Goal: Navigation & Orientation: Find specific page/section

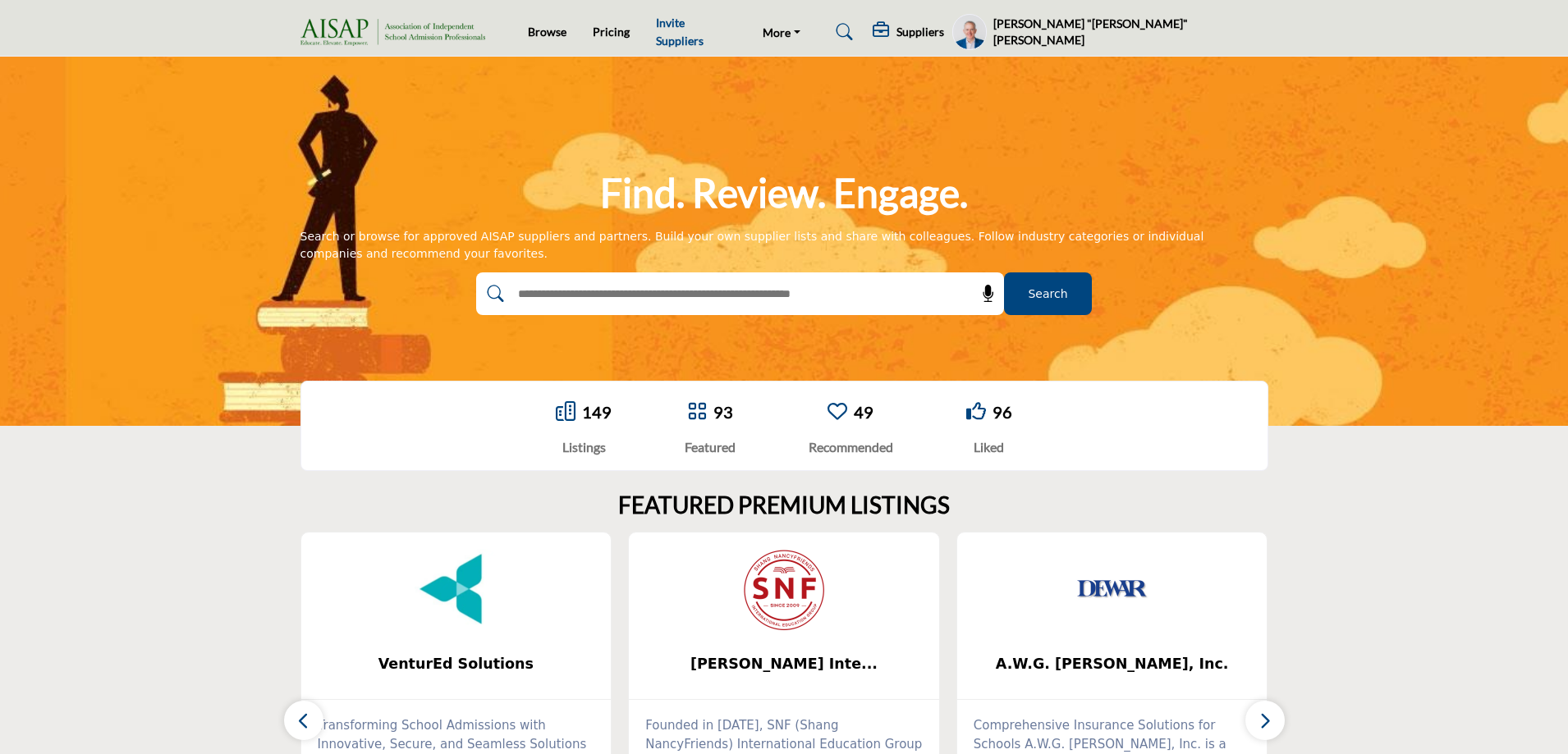
click at [681, 30] on link "Invite Suppliers" at bounding box center [679, 32] width 47 height 32
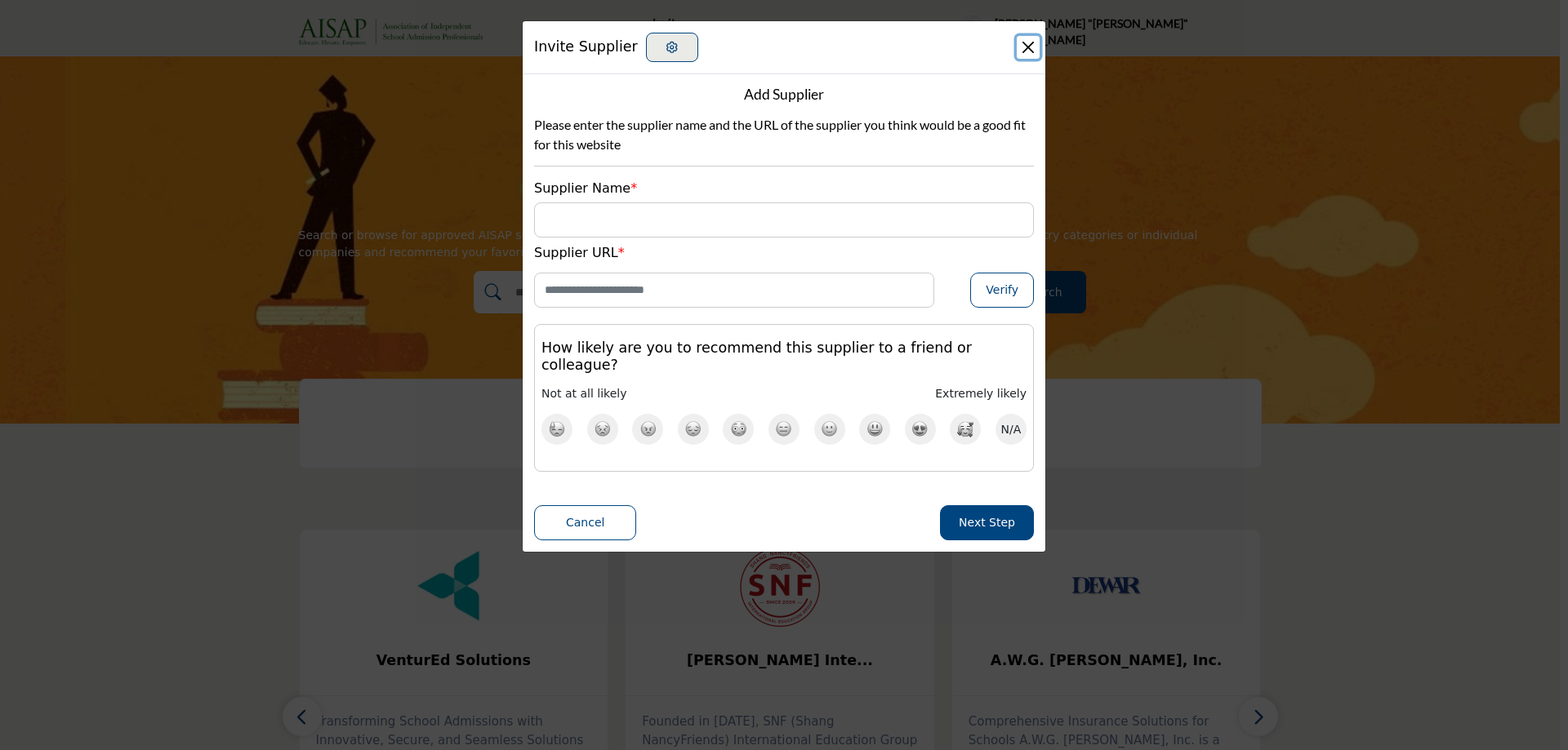
click at [1031, 49] on button "Close" at bounding box center [1028, 47] width 23 height 23
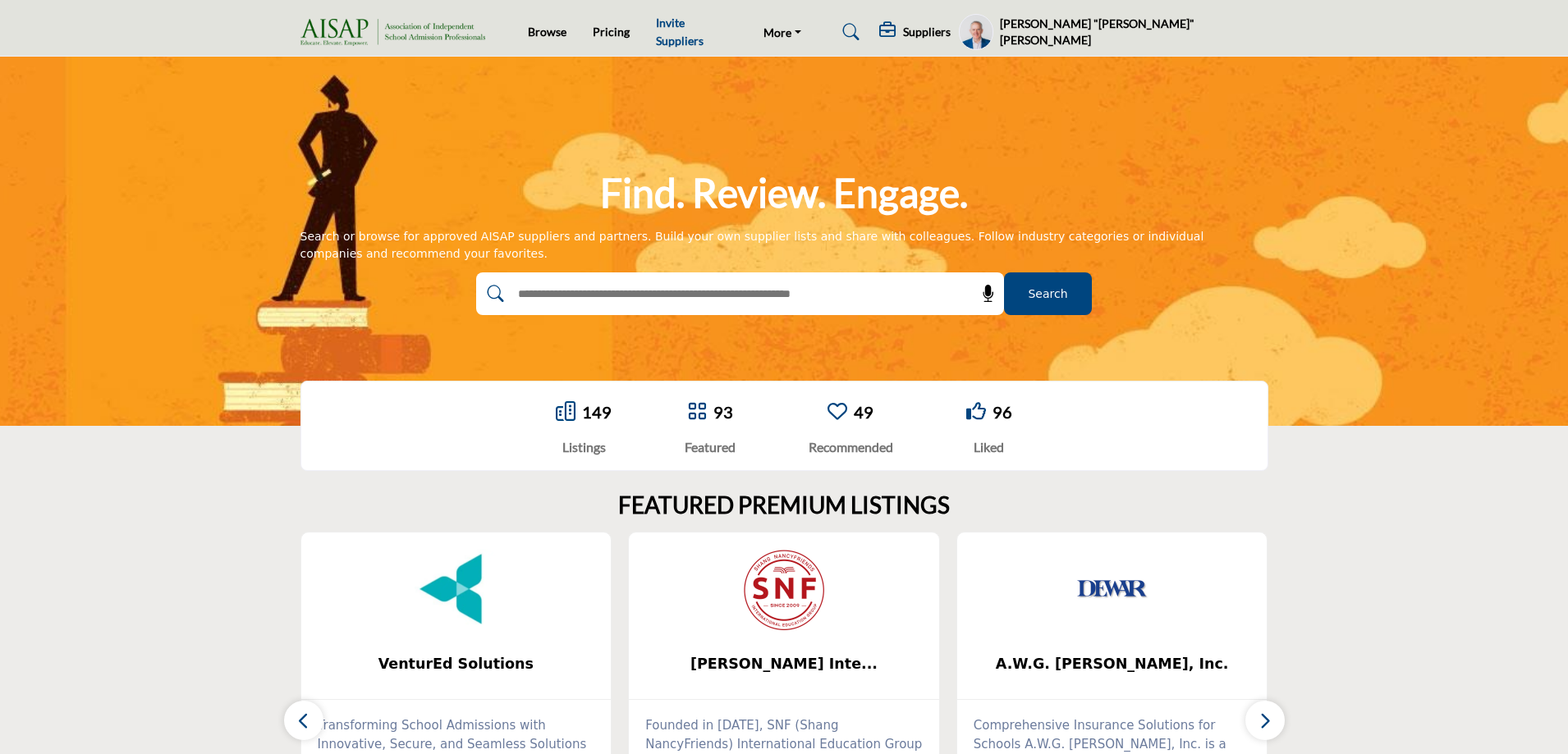
click at [704, 33] on link "Invite Suppliers" at bounding box center [679, 32] width 47 height 32
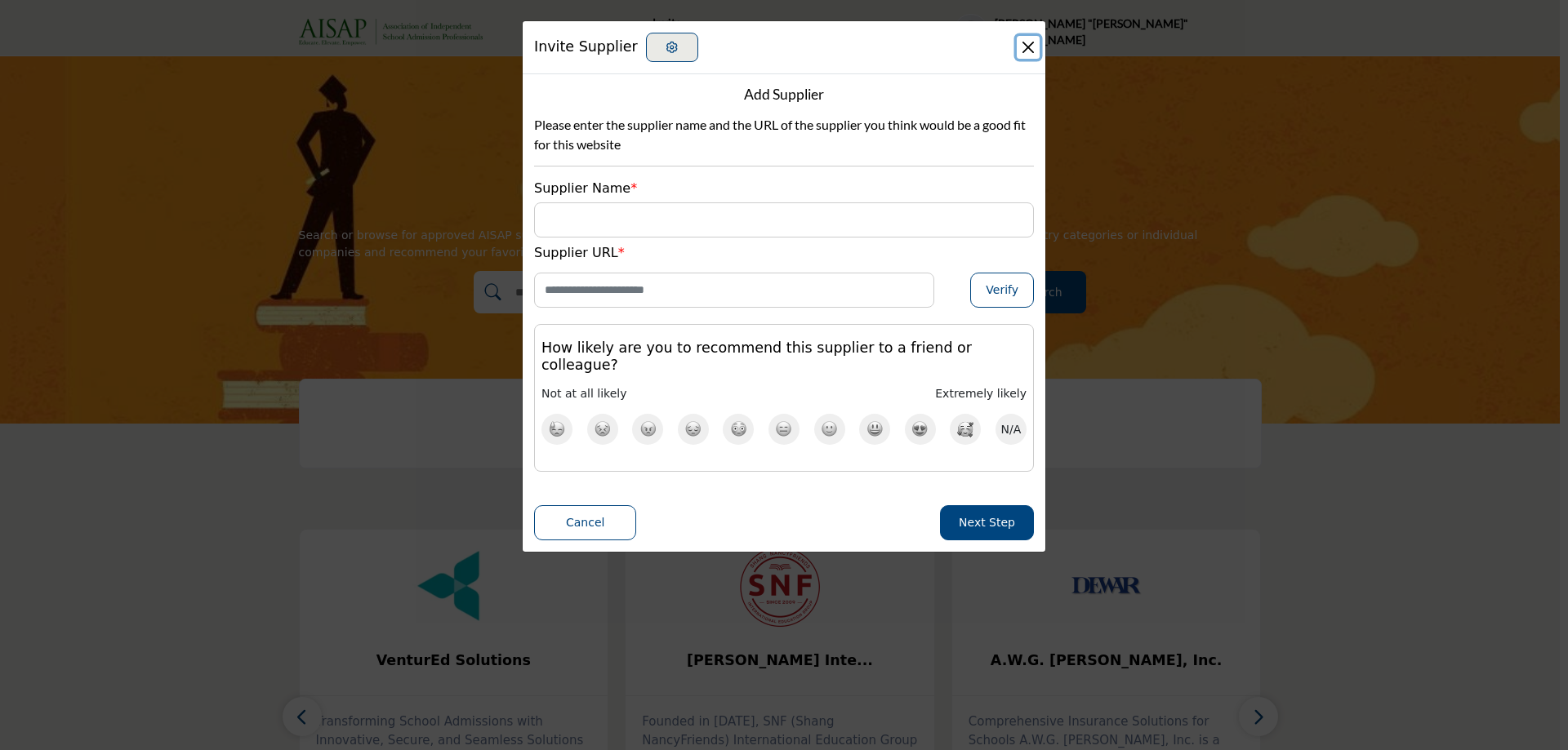
click at [1027, 46] on button "Close" at bounding box center [1028, 47] width 23 height 23
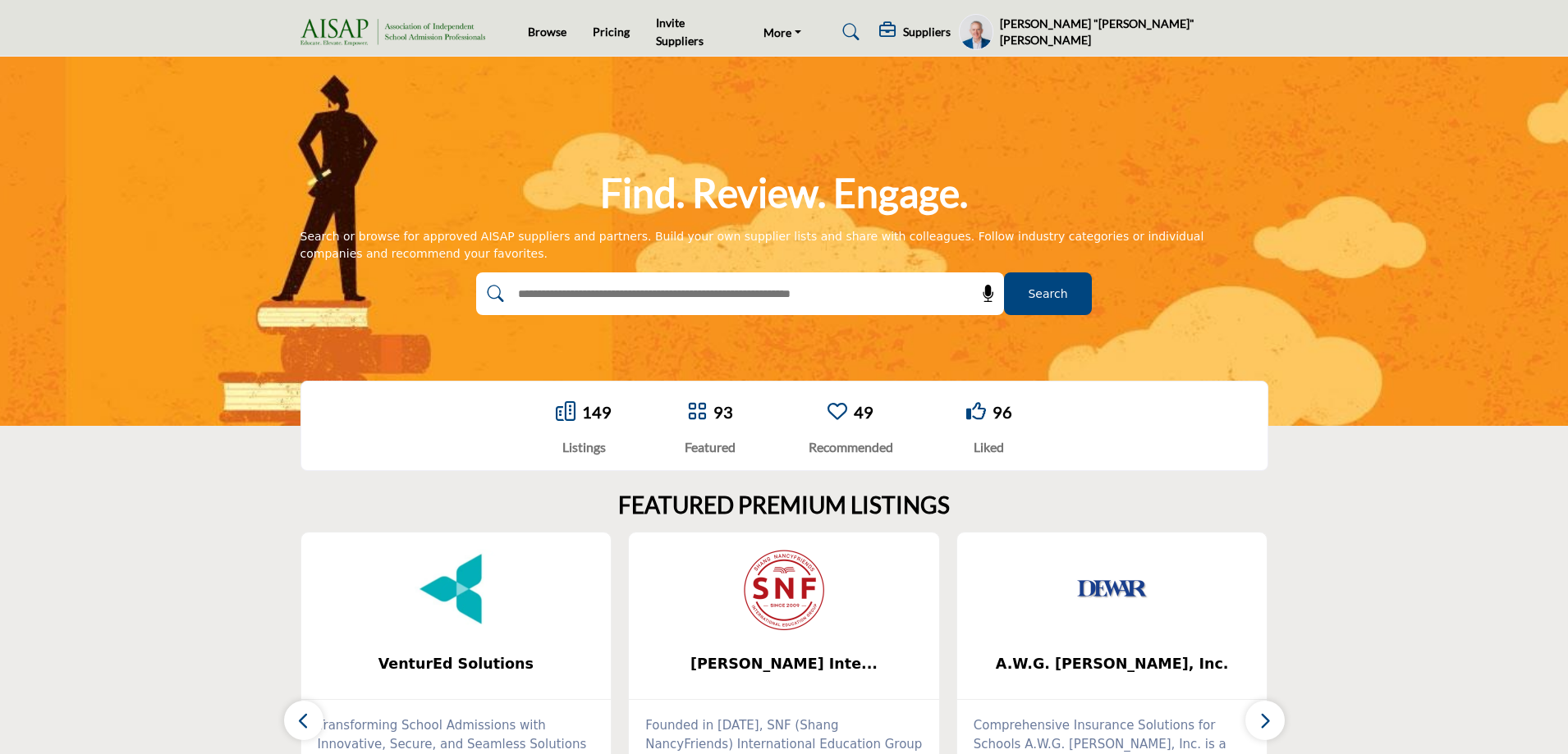
click at [993, 33] on profile-featured-1bde4250-d3b8-44f9-b9f5-94dac373933e "Show hide supplier dropdown" at bounding box center [975, 32] width 34 height 36
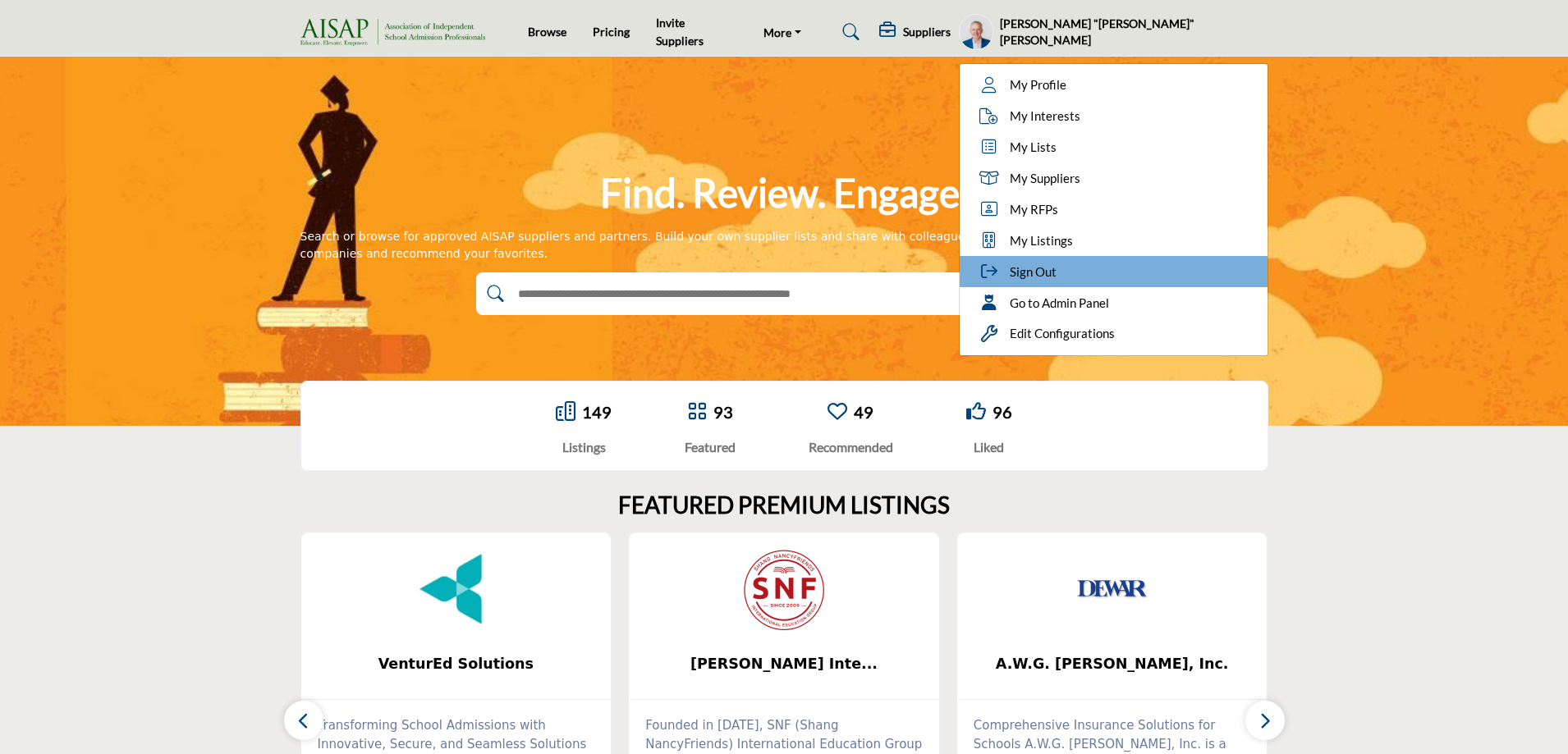
click at [1056, 269] on span "Sign Out" at bounding box center [1033, 272] width 46 height 19
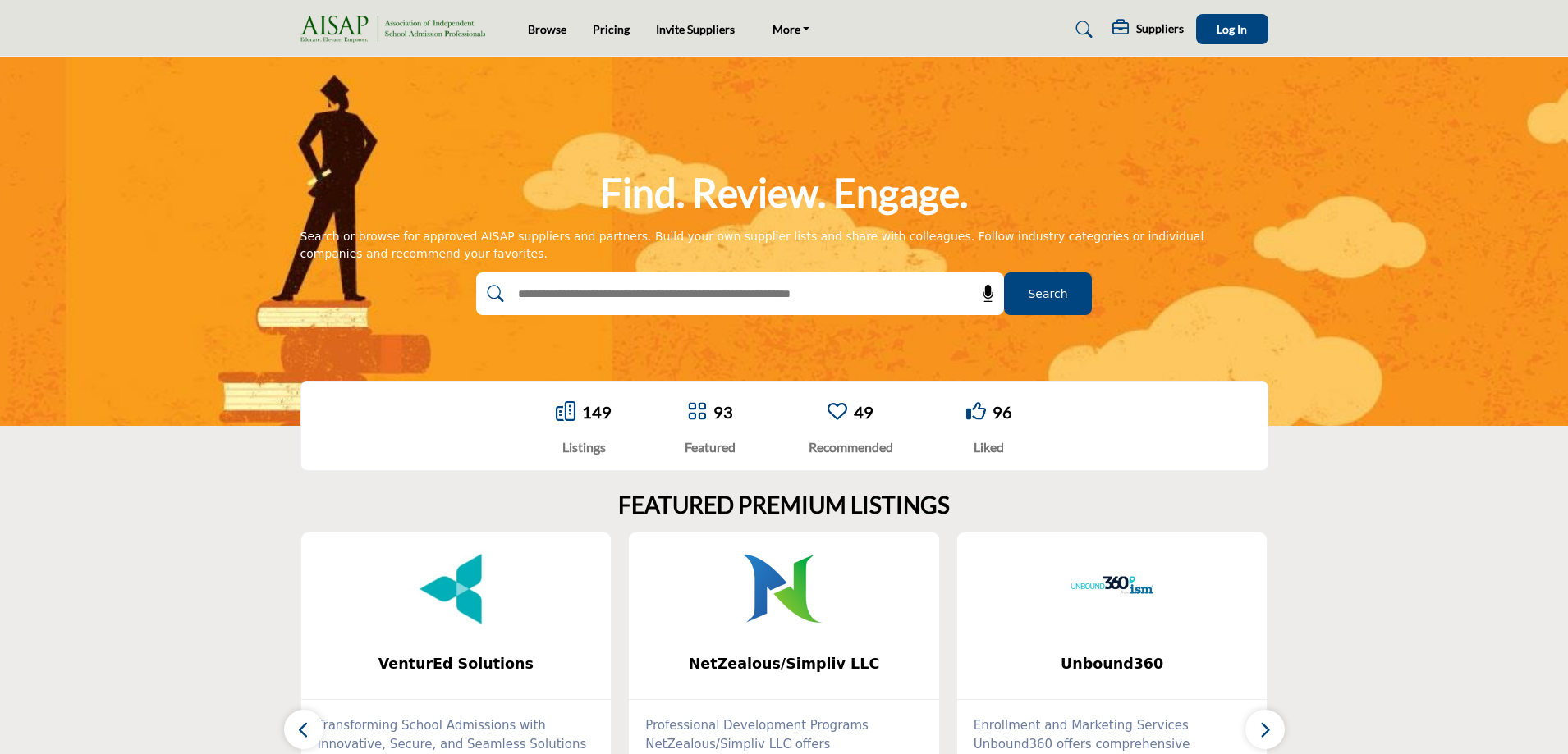
click at [690, 31] on link "Invite Suppliers" at bounding box center [695, 29] width 79 height 14
